Goal: Task Accomplishment & Management: Manage account settings

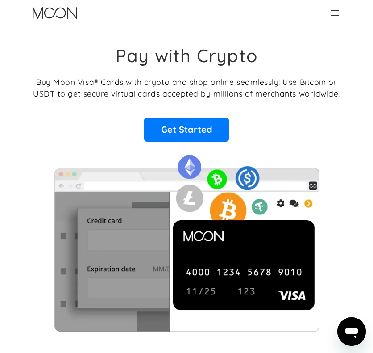
click at [331, 16] on icon at bounding box center [335, 13] width 11 height 11
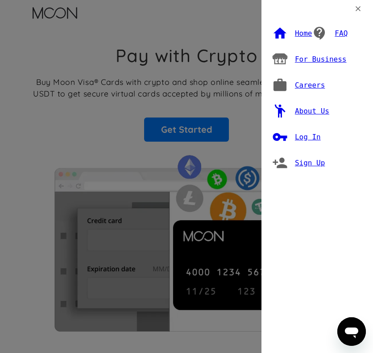
click at [320, 137] on div "Home FAQ For Business Careers About Us Log In Sign Up" at bounding box center [317, 176] width 112 height 353
click at [311, 135] on div "Log In" at bounding box center [308, 137] width 26 height 9
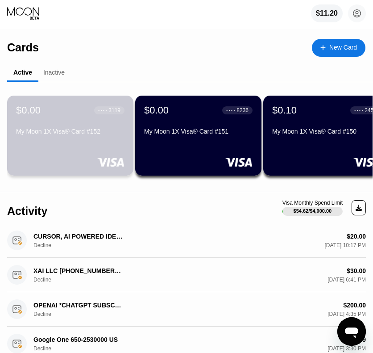
click at [83, 145] on div "$0.00 ● ● ● ● 3119 My Moon 1X Visa® Card #152" at bounding box center [70, 135] width 126 height 80
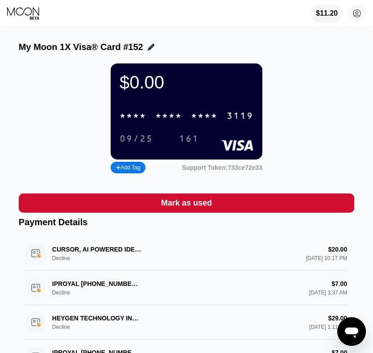
click at [219, 125] on div "* * * * * * * * * * * * 3119" at bounding box center [186, 116] width 145 height 18
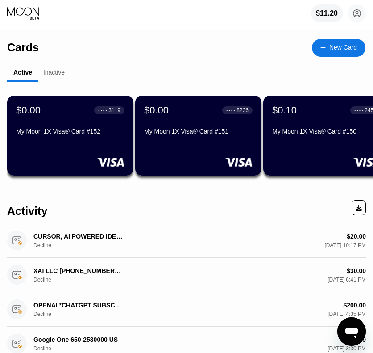
click at [122, 129] on div "$0.00 ● ● ● ● 3119 My Moon 1X Visa® Card #152" at bounding box center [70, 121] width 108 height 34
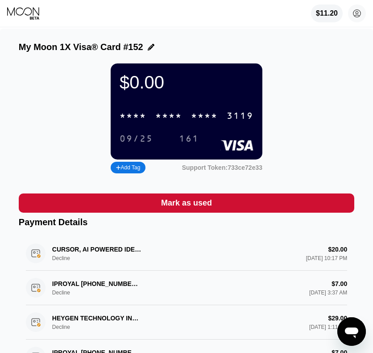
click at [175, 119] on div "* * * *" at bounding box center [168, 116] width 27 height 10
drag, startPoint x: 182, startPoint y: 231, endPoint x: 187, endPoint y: 212, distance: 18.8
click at [182, 227] on div "Payment Details" at bounding box center [187, 222] width 336 height 10
click at [187, 208] on div "Mark as used" at bounding box center [186, 203] width 51 height 10
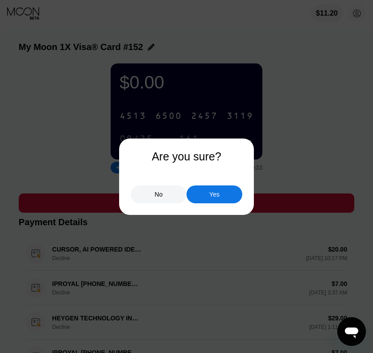
click at [205, 203] on div "Yes" at bounding box center [215, 194] width 56 height 18
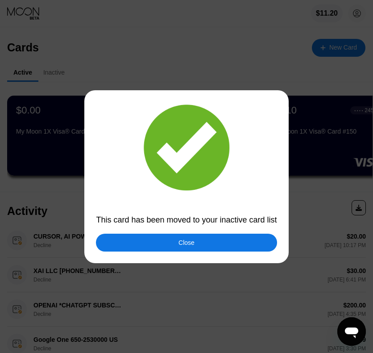
click at [214, 244] on div "Close" at bounding box center [186, 242] width 181 height 18
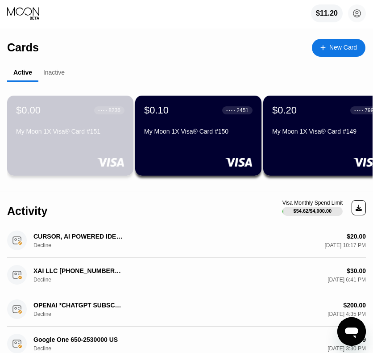
click at [73, 133] on div "My Moon 1X Visa® Card #151" at bounding box center [70, 131] width 108 height 7
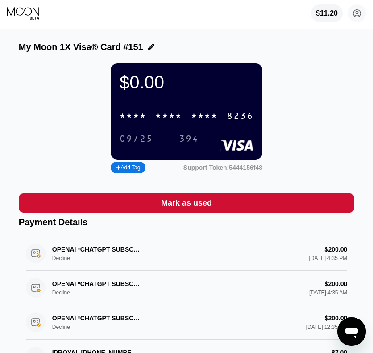
click at [193, 121] on div "* * * *" at bounding box center [204, 116] width 27 height 10
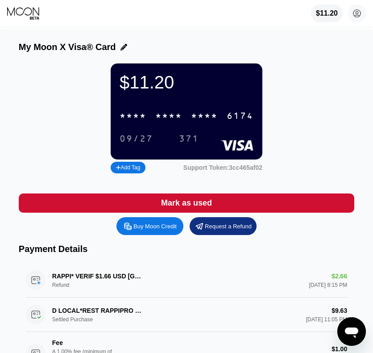
click at [159, 119] on div "* * * *" at bounding box center [168, 116] width 27 height 10
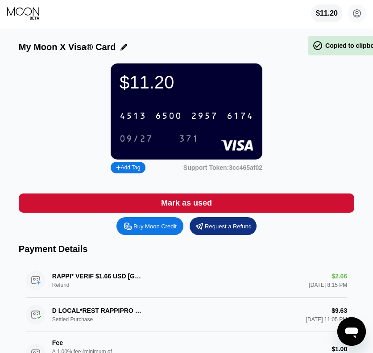
click at [145, 144] on div "09/27" at bounding box center [136, 139] width 33 height 10
click at [193, 142] on div "371" at bounding box center [189, 139] width 20 height 10
click at [165, 116] on div "4513 6500 2957 6174" at bounding box center [186, 116] width 145 height 18
